Goal: Information Seeking & Learning: Learn about a topic

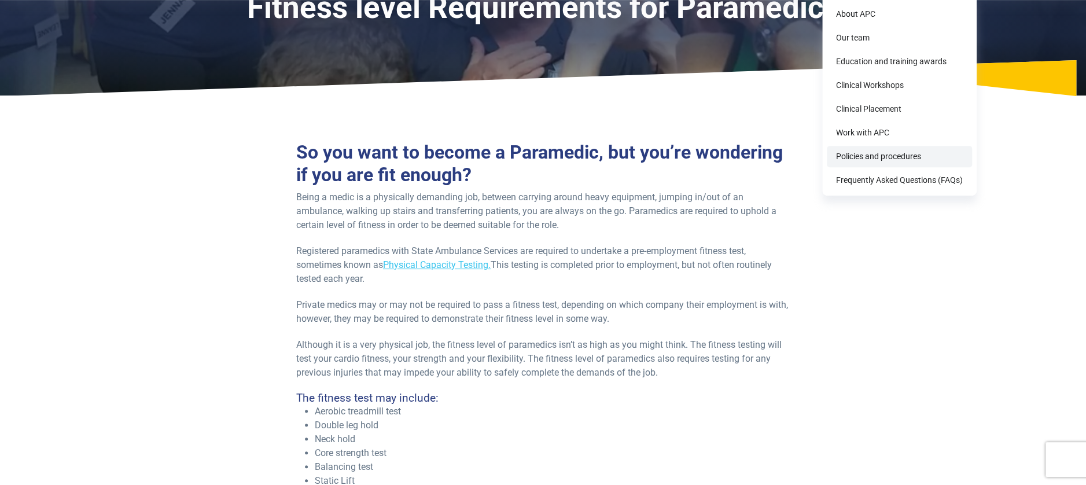
scroll to position [232, 0]
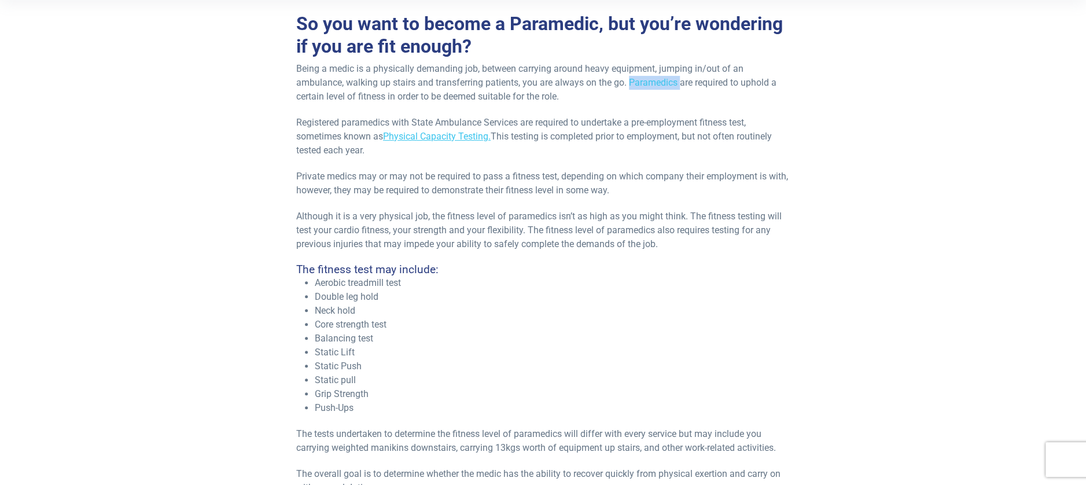
click at [651, 80] on p "Being a medic is a physically demanding job, between carrying around heavy equi…" at bounding box center [543, 83] width 494 height 42
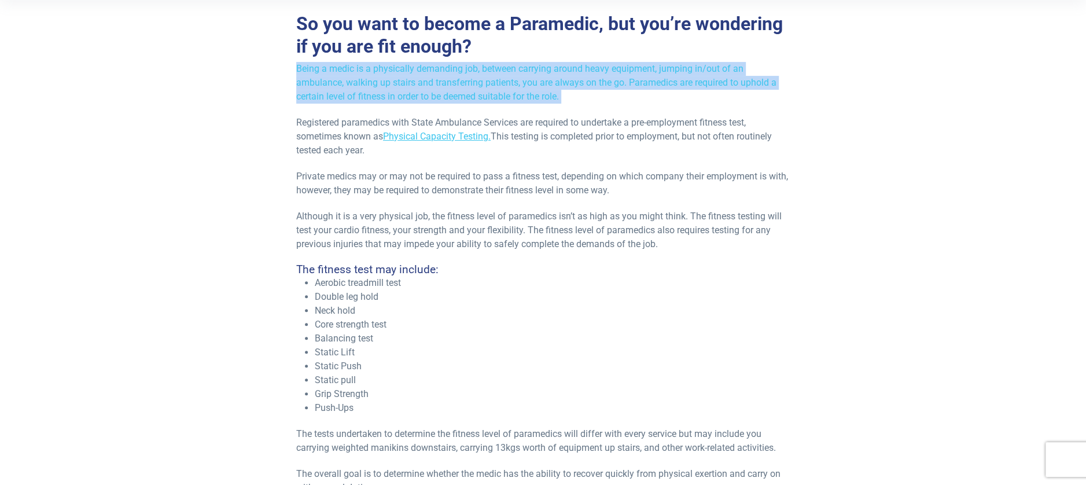
click at [651, 80] on p "Being a medic is a physically demanding job, between carrying around heavy equi…" at bounding box center [543, 83] width 494 height 42
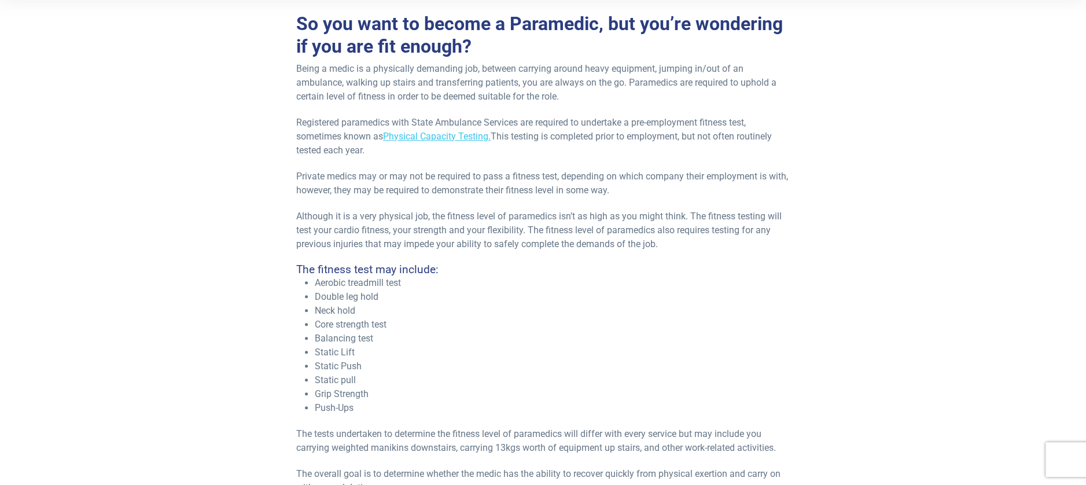
click at [651, 80] on p "Being a medic is a physically demanding job, between carrying around heavy equi…" at bounding box center [543, 83] width 494 height 42
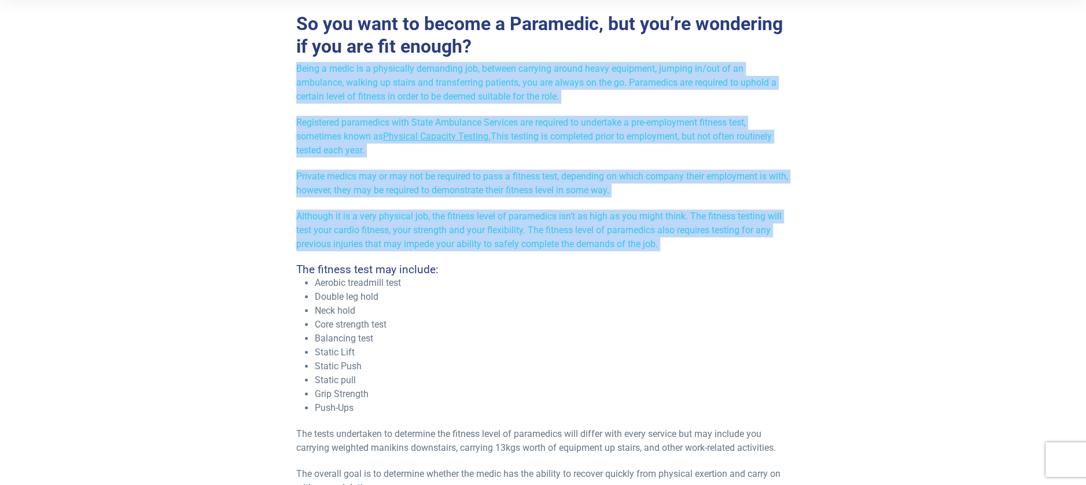
drag, startPoint x: 651, startPoint y: 80, endPoint x: 684, endPoint y: 203, distance: 126.7
click at [684, 203] on div "So you want to become a Paramedic, but you’re wondering if you are fit enough? …" at bounding box center [543, 406] width 494 height 787
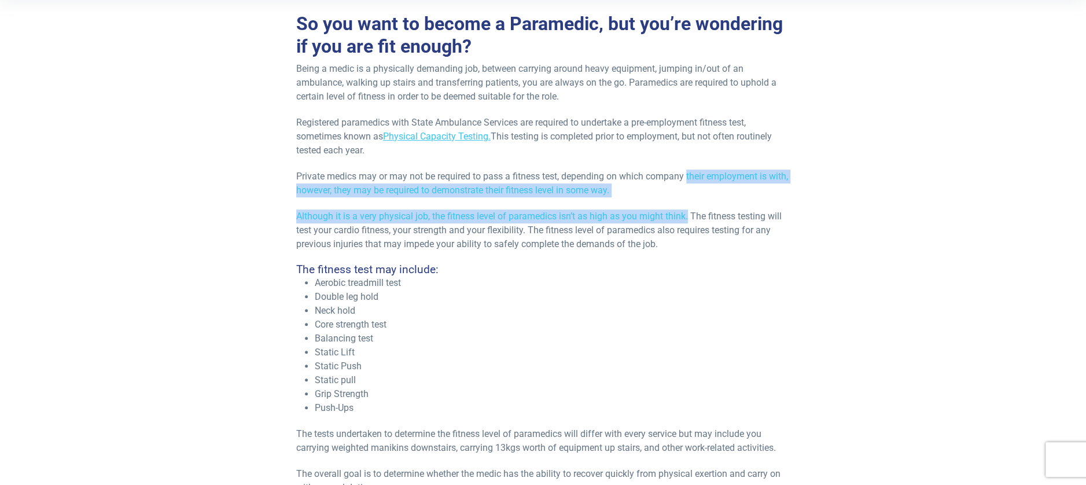
drag, startPoint x: 684, startPoint y: 203, endPoint x: 695, endPoint y: 134, distance: 69.7
click at [695, 134] on div "So you want to become a Paramedic, but you’re wondering if you are fit enough? …" at bounding box center [543, 406] width 494 height 787
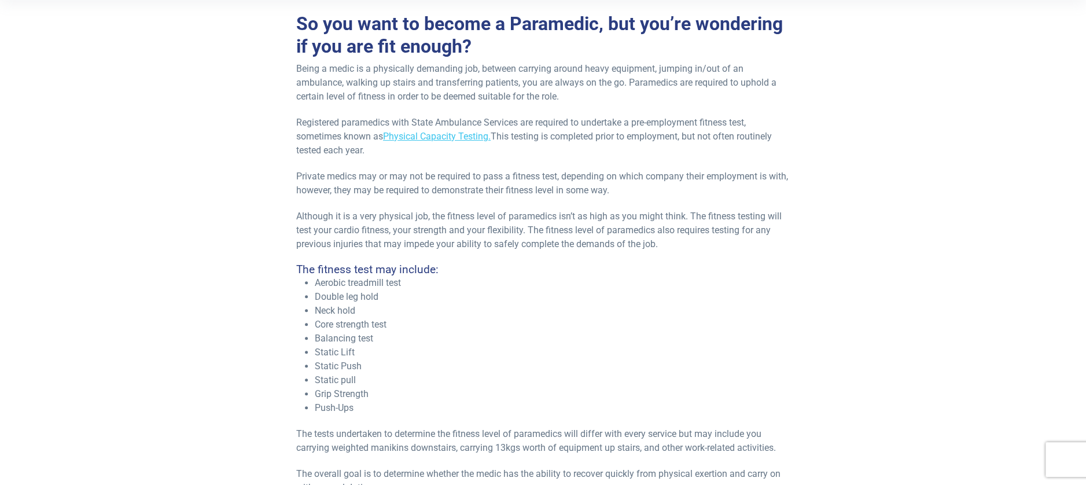
click at [618, 69] on p "Being a medic is a physically demanding job, between carrying around heavy equi…" at bounding box center [543, 83] width 494 height 42
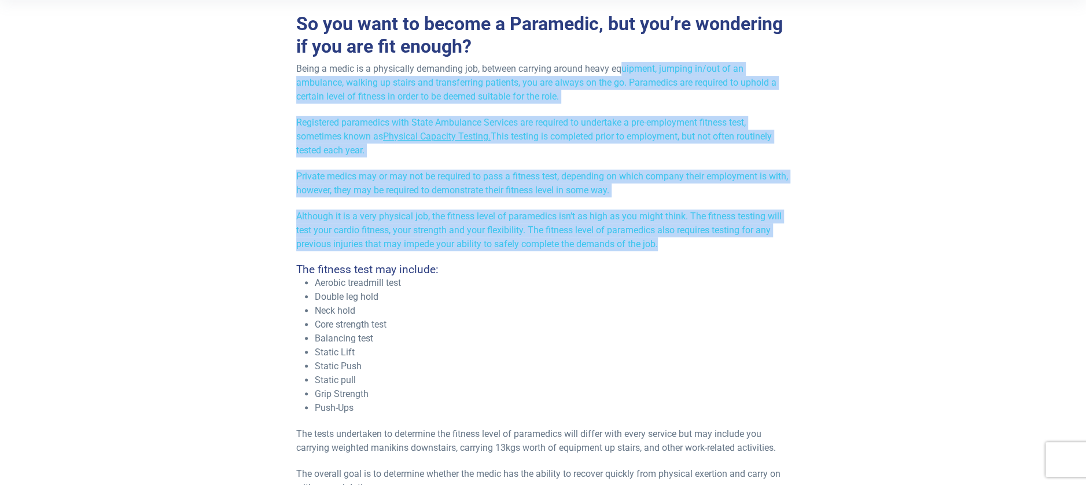
drag, startPoint x: 630, startPoint y: 88, endPoint x: 698, endPoint y: 246, distance: 171.9
click at [698, 246] on div "So you want to become a Paramedic, but you’re wondering if you are fit enough? …" at bounding box center [543, 406] width 494 height 787
click at [698, 246] on p "Although it is a very physical job, the fitness level of paramedics isn’t as hi…" at bounding box center [543, 231] width 494 height 42
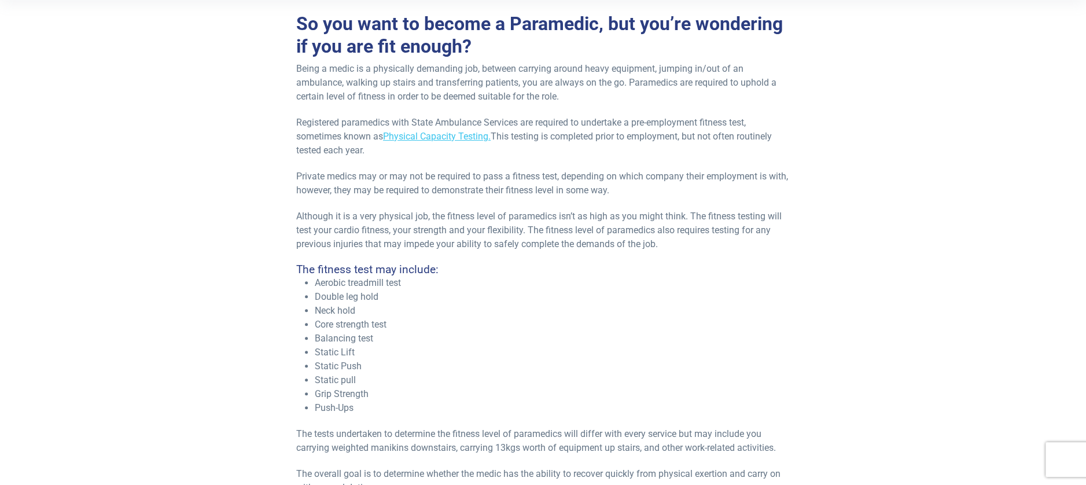
click at [698, 246] on p "Although it is a very physical job, the fitness level of paramedics isn’t as hi…" at bounding box center [543, 231] width 494 height 42
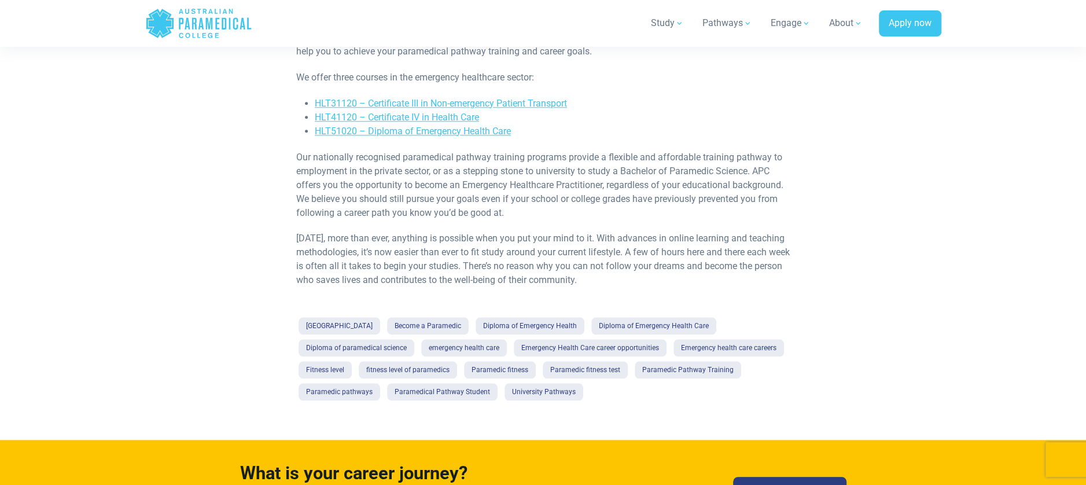
scroll to position [752, 0]
